Goal: Information Seeking & Learning: Learn about a topic

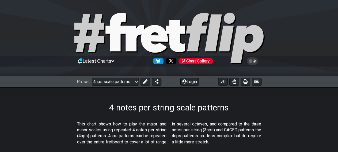
scroll to position [28, 0]
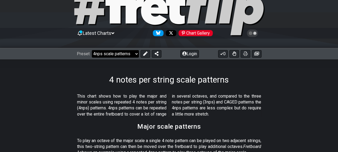
click at [182, 104] on p "This chart shows how to play the major and minor scales using repeated 4 notes …" at bounding box center [169, 105] width 184 height 24
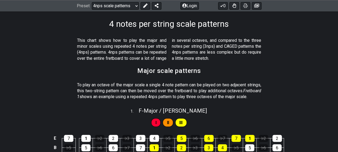
scroll to position [139, 0]
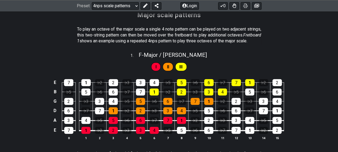
click at [169, 71] on div "II" at bounding box center [167, 66] width 10 height 9
click at [138, 86] on div "3" at bounding box center [140, 82] width 9 height 7
click at [140, 86] on div "3" at bounding box center [140, 82] width 9 height 7
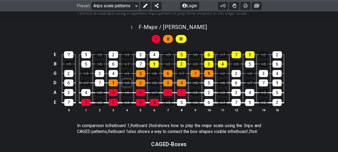
click at [127, 86] on div "♭2" at bounding box center [126, 82] width 9 height 7
click at [129, 86] on div "♭2" at bounding box center [126, 82] width 9 height 7
click at [308, 92] on div "E 7 1 ♭2 2 ♭3 3 4 ♭5 5 ♭6 6 ♭7 7 1 ♭2 2 B ♭5 5 ♭6 6 ♭7 7 1 ♭2 2 ♭3 3 4 ♭5 5 ♭6 …" at bounding box center [169, 81] width 338 height 75
drag, startPoint x: 300, startPoint y: 92, endPoint x: 73, endPoint y: 61, distance: 228.2
click at [81, 62] on div "E 7 1 ♭2 2 ♭3 3 4 ♭5 5 ♭6 6 ♭7 7 1 ♭2 2 B ♭5 5 ♭6 6 ♭7 7 1 ♭2 2 ♭3 3 4 ♭5 5 ♭6 …" at bounding box center [169, 81] width 338 height 75
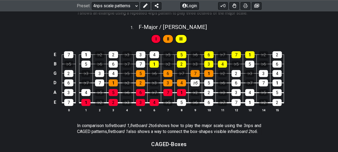
click at [60, 64] on td at bounding box center [59, 58] width 3 height 9
drag, startPoint x: 60, startPoint y: 65, endPoint x: 142, endPoint y: 75, distance: 83.4
click at [77, 69] on tbody "E 7 1 ♭2 2 ♭3 3 4 ♭5 5 ♭6 6 ♭7 7 1 ♭2 2 B ♭5 5 ♭6 6 ♭7 7 1 ♭2 2 ♭3 3 4 ♭5 5 ♭6 …" at bounding box center [168, 76] width 232 height 63
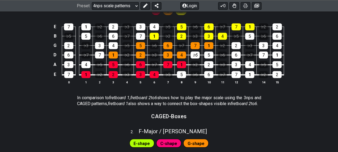
scroll to position [222, 0]
